Goal: Transaction & Acquisition: Purchase product/service

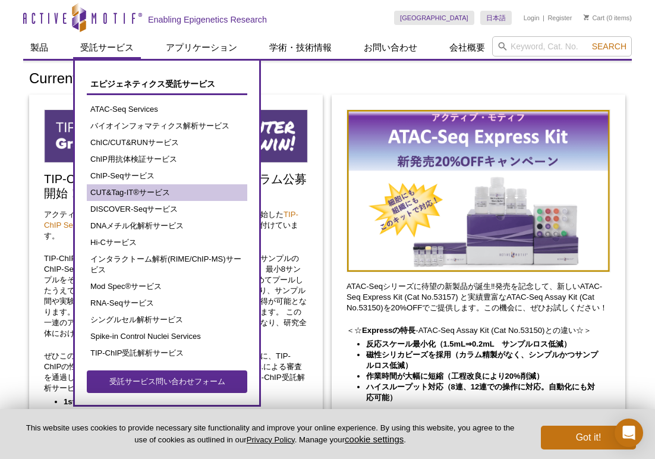
click at [119, 188] on link "CUT&Tag-IT®サービス" at bounding box center [167, 192] width 160 height 17
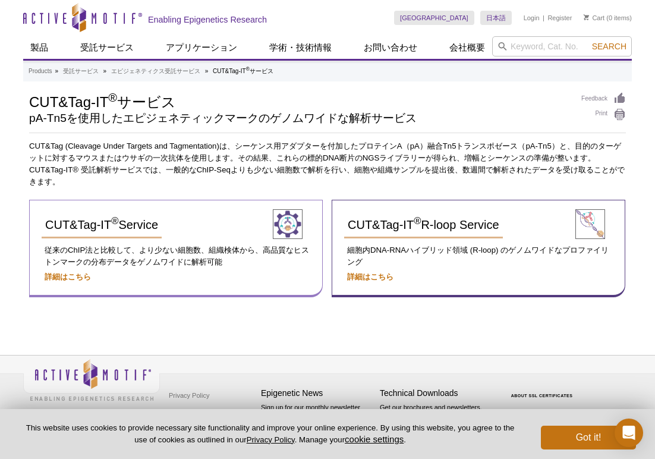
scroll to position [18, 0]
click at [140, 218] on span "CUT&Tag-IT ® Service" at bounding box center [101, 224] width 113 height 13
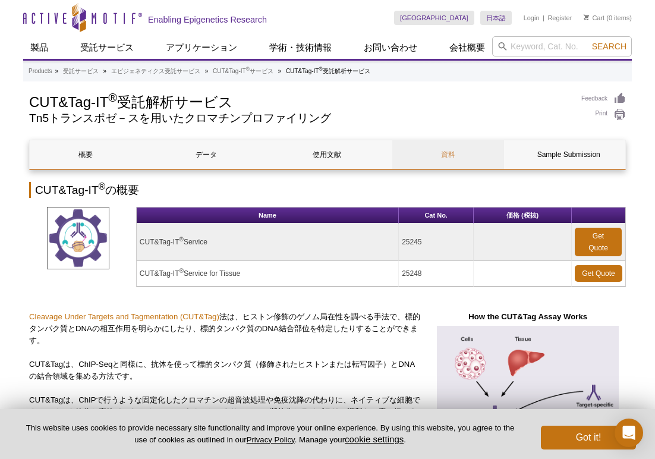
click at [450, 150] on link "資料" at bounding box center [448, 154] width 112 height 29
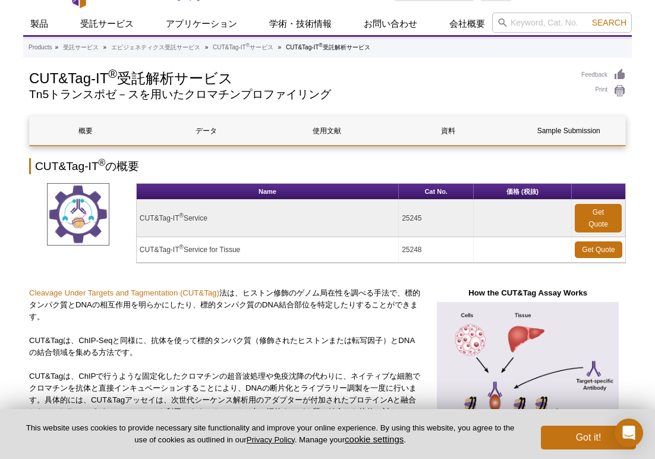
scroll to position [14, 0]
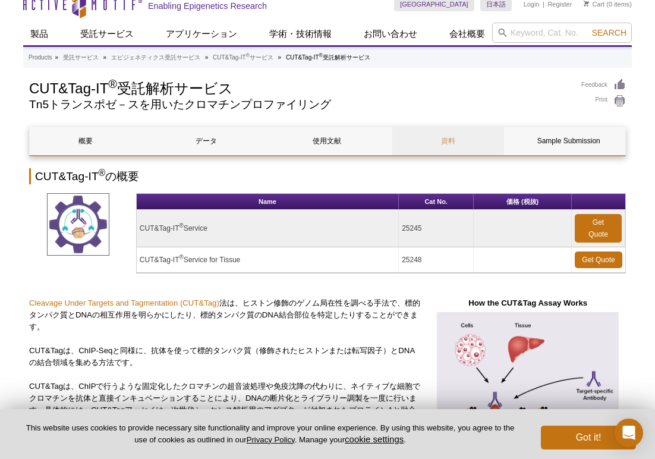
click at [422, 136] on link "資料" at bounding box center [448, 141] width 112 height 29
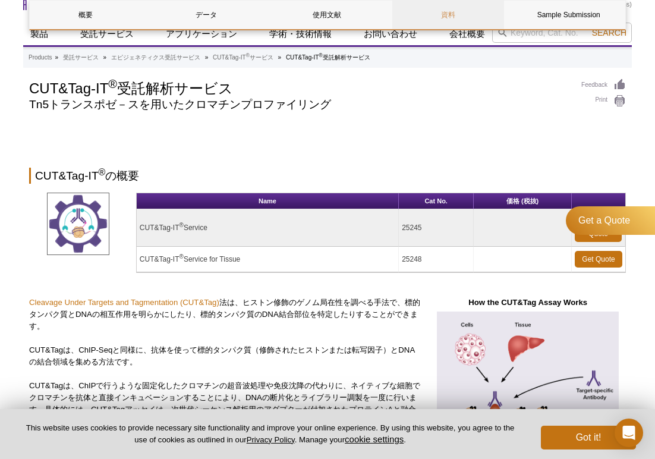
scroll to position [1974, 0]
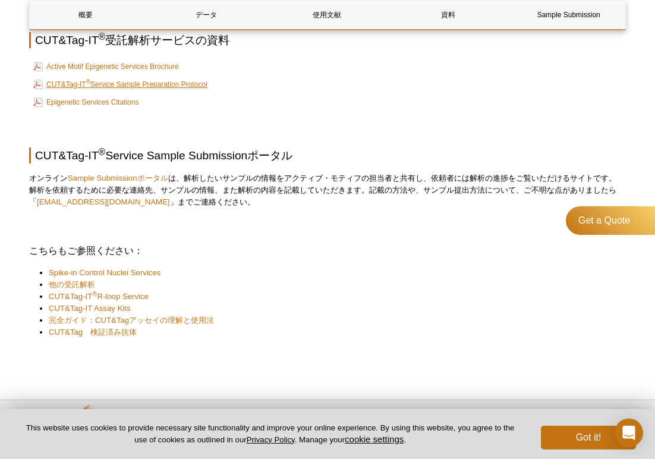
click at [118, 92] on link "CUT&Tag-IT ® Service Sample Preparation Protocol" at bounding box center [120, 84] width 174 height 14
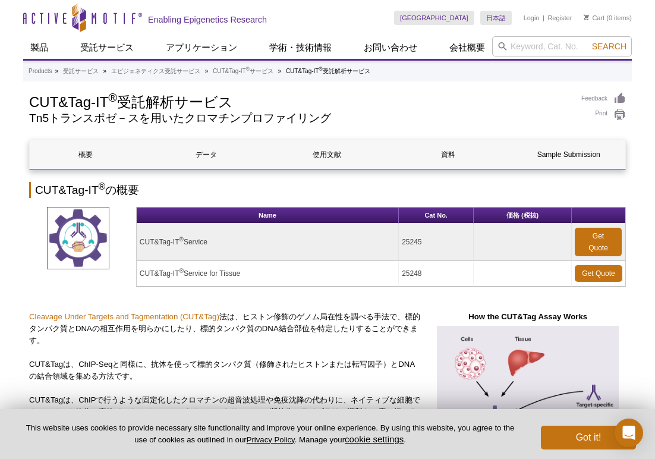
scroll to position [0, 0]
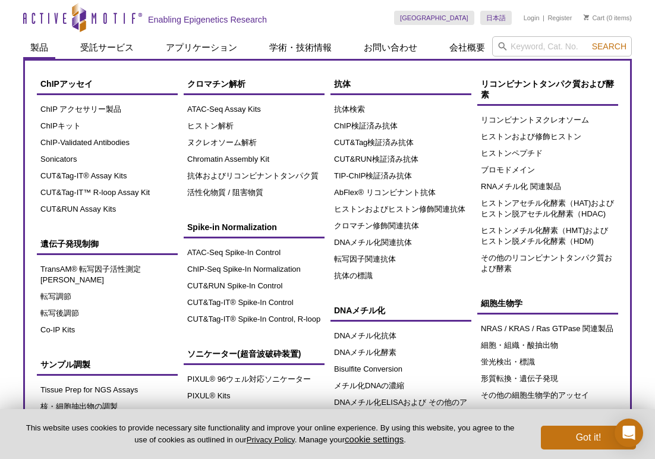
click at [38, 51] on link "製品" at bounding box center [39, 47] width 32 height 23
click at [41, 46] on link "製品" at bounding box center [39, 47] width 32 height 23
click at [87, 181] on link "CUT&Tag-IT® Assay Kits" at bounding box center [107, 176] width 141 height 17
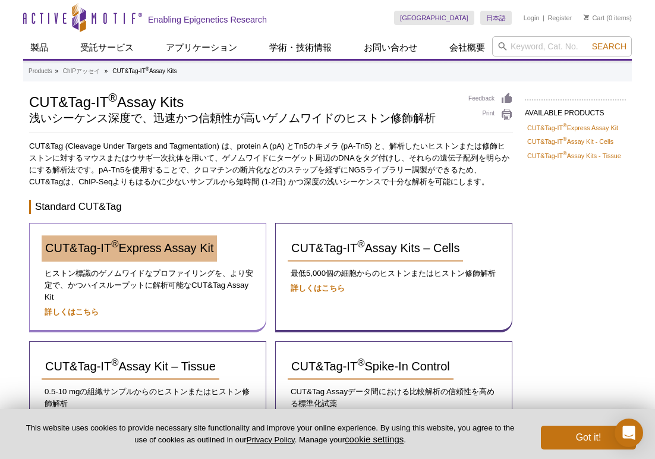
click at [120, 253] on span "CUT&Tag-IT ® Express Assay Kit" at bounding box center [129, 247] width 168 height 13
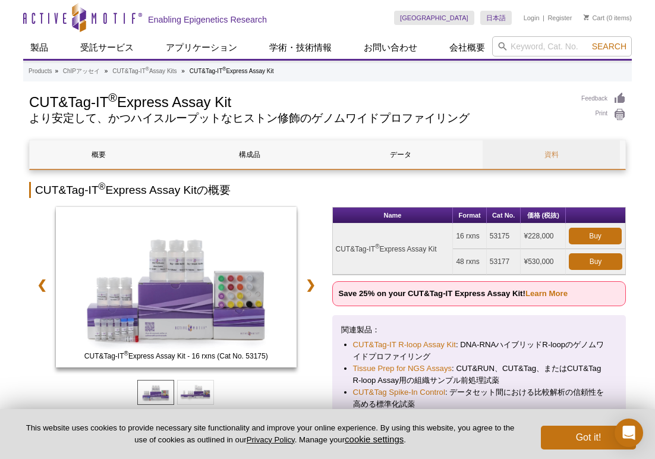
click at [520, 157] on link "資料" at bounding box center [551, 154] width 137 height 29
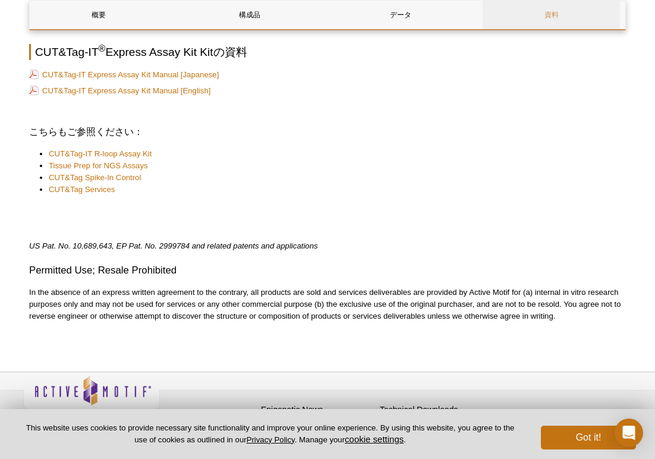
scroll to position [1741, 0]
click at [192, 71] on link "CUT&Tag-IT Express Assay Kit Manual [Japanese]" at bounding box center [124, 75] width 190 height 11
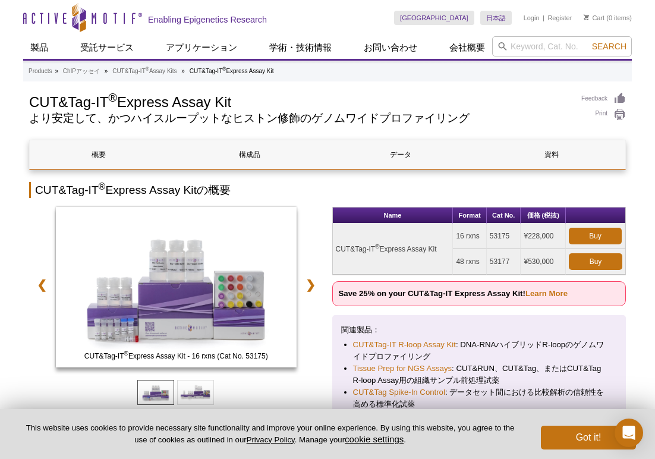
scroll to position [0, 0]
click at [579, 235] on link "Buy" at bounding box center [595, 236] width 53 height 17
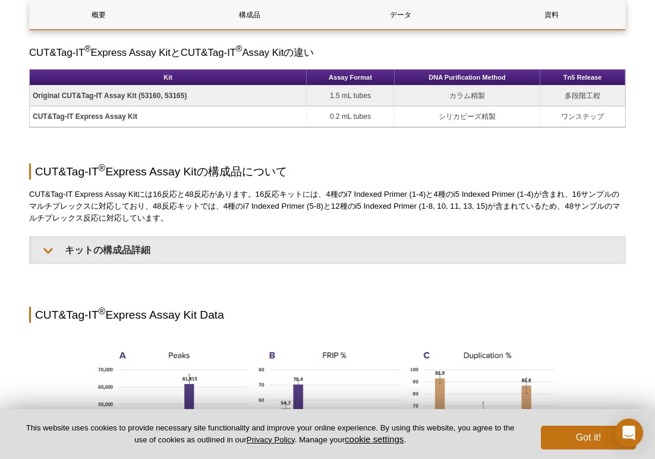
scroll to position [770, 0]
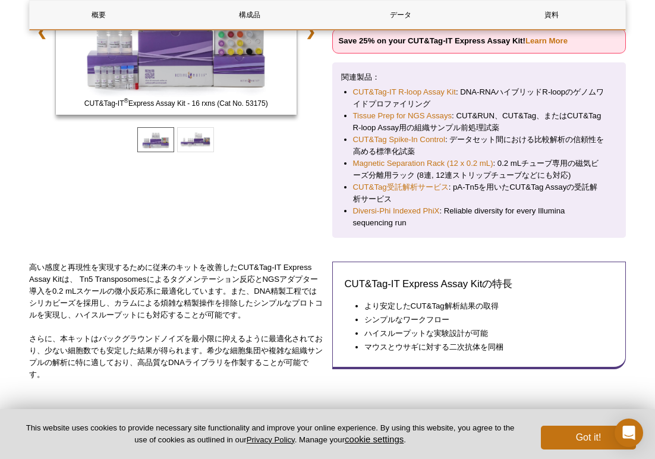
click at [468, 203] on li "CUT&Tag受託解析サービス : pA-Tn5を用いたCUT&Tag Assayの受託解析サービス" at bounding box center [479, 193] width 253 height 24
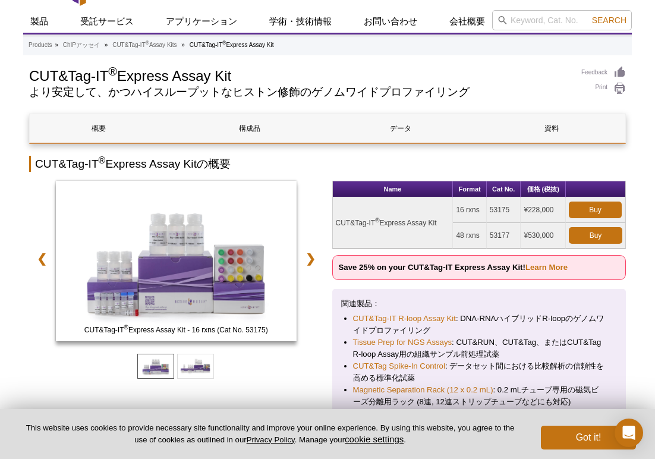
scroll to position [23, 0]
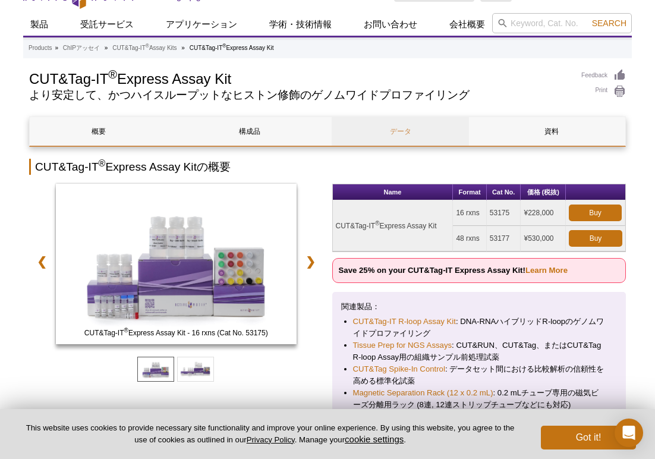
click at [432, 133] on link "データ" at bounding box center [400, 131] width 137 height 29
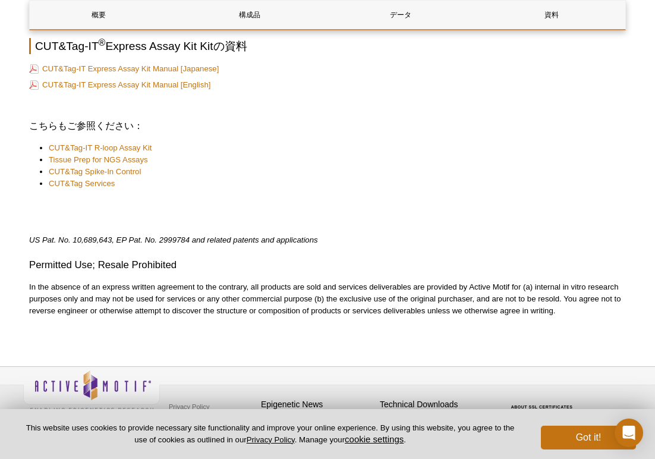
scroll to position [1943, 0]
click at [198, 64] on link "CUT&Tag-IT Express Assay Kit Manual [Japanese]" at bounding box center [124, 69] width 190 height 11
